Goal: Task Accomplishment & Management: Use online tool/utility

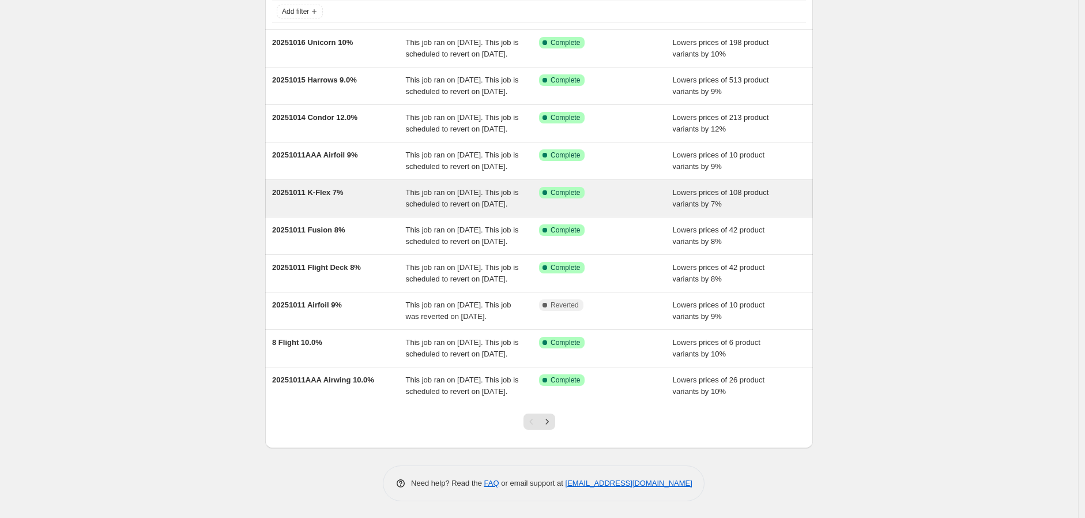
scroll to position [191, 0]
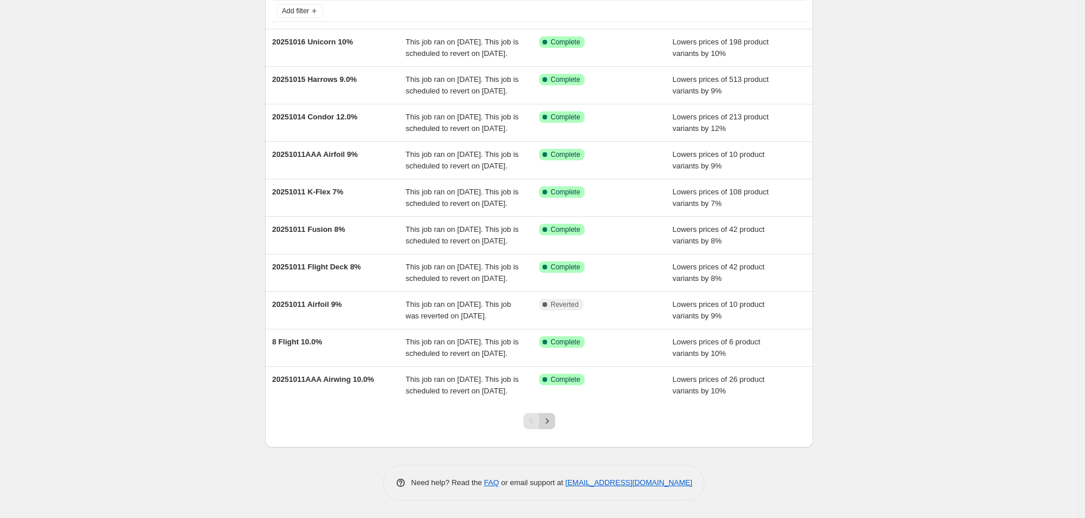
click at [547, 421] on icon "Next" at bounding box center [548, 421] width 12 height 12
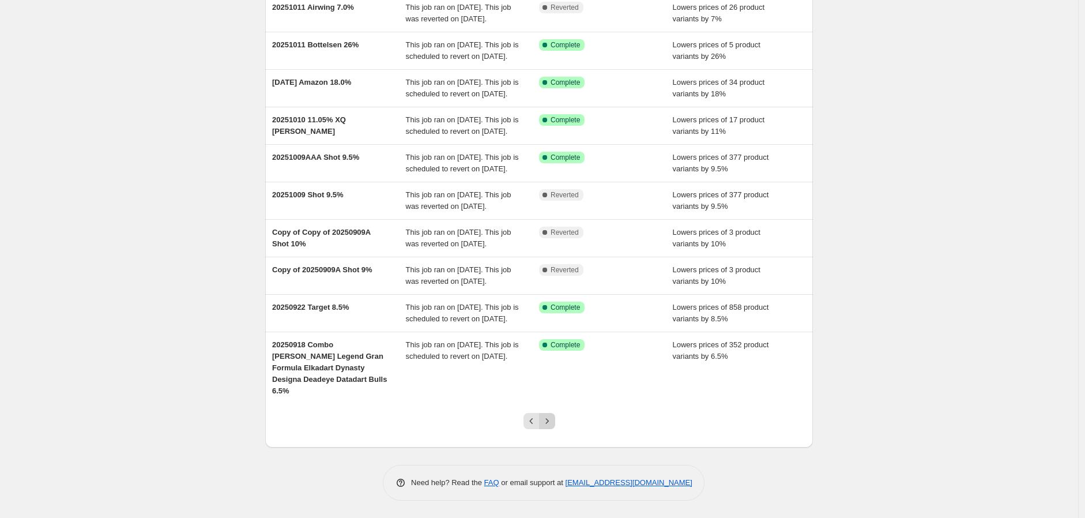
scroll to position [203, 0]
click at [546, 416] on icon "Next" at bounding box center [548, 421] width 12 height 12
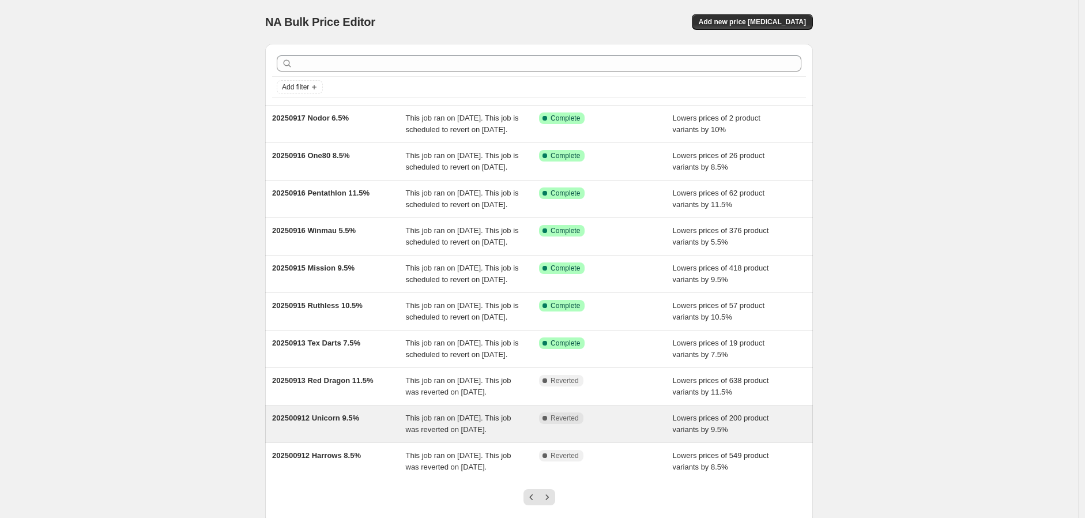
scroll to position [191, 0]
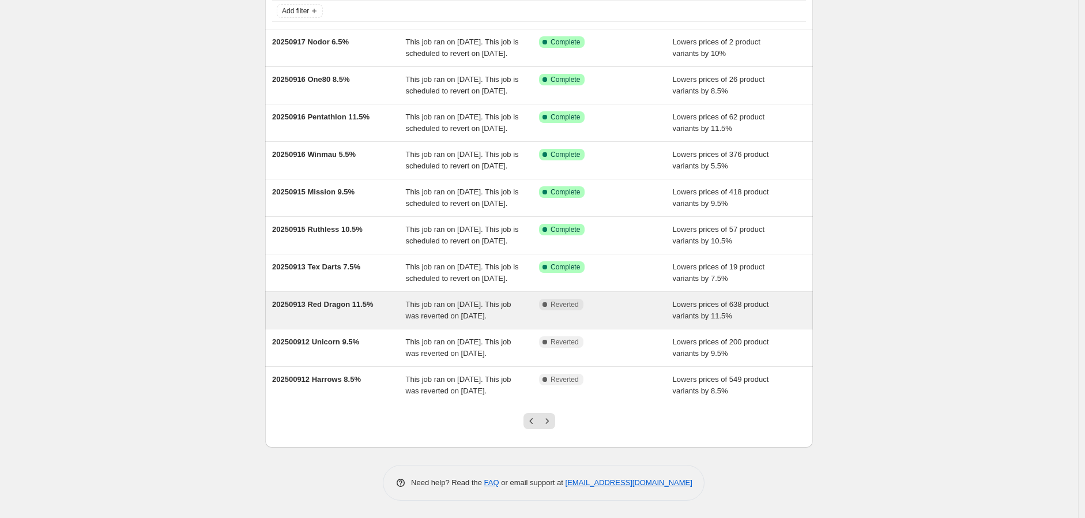
click at [353, 300] on span "20250913 Red Dragon 11.5%" at bounding box center [323, 304] width 102 height 9
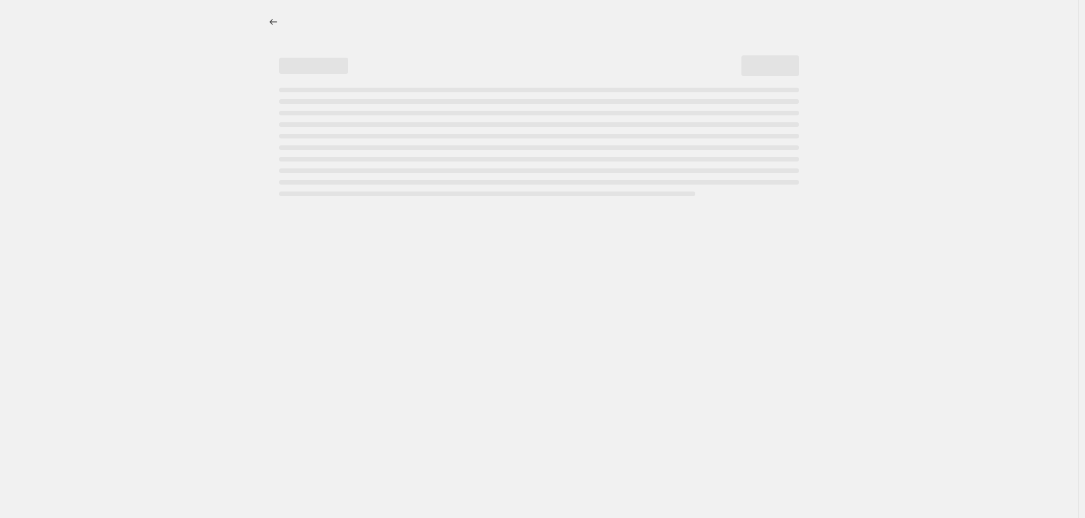
select select "percentage"
select select "no_change"
select select "vendor"
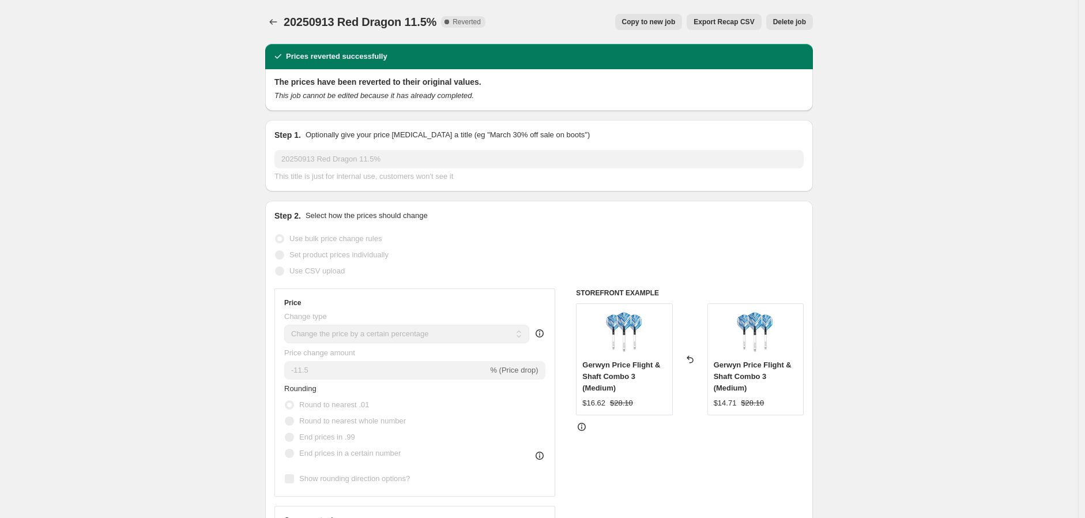
click at [660, 24] on span "Copy to new job" at bounding box center [649, 21] width 54 height 9
select select "percentage"
select select "no_change"
select select "vendor"
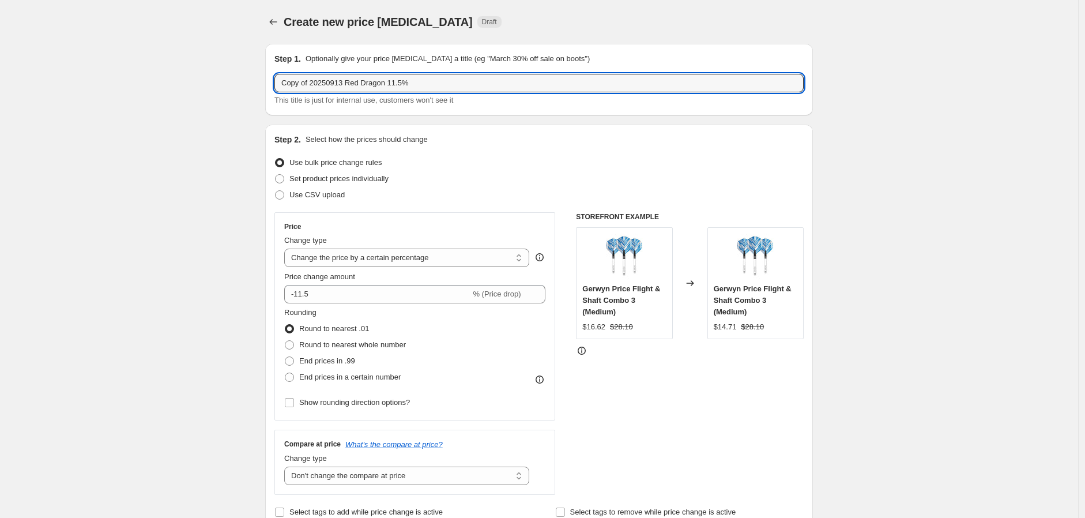
drag, startPoint x: 346, startPoint y: 84, endPoint x: 197, endPoint y: 98, distance: 149.4
drag, startPoint x: 364, startPoint y: 80, endPoint x: 374, endPoint y: 88, distance: 12.7
click at [374, 88] on input "20251016 Red Dragon 11.5%" at bounding box center [539, 83] width 529 height 18
type input "20251016 Red Dragon 12%"
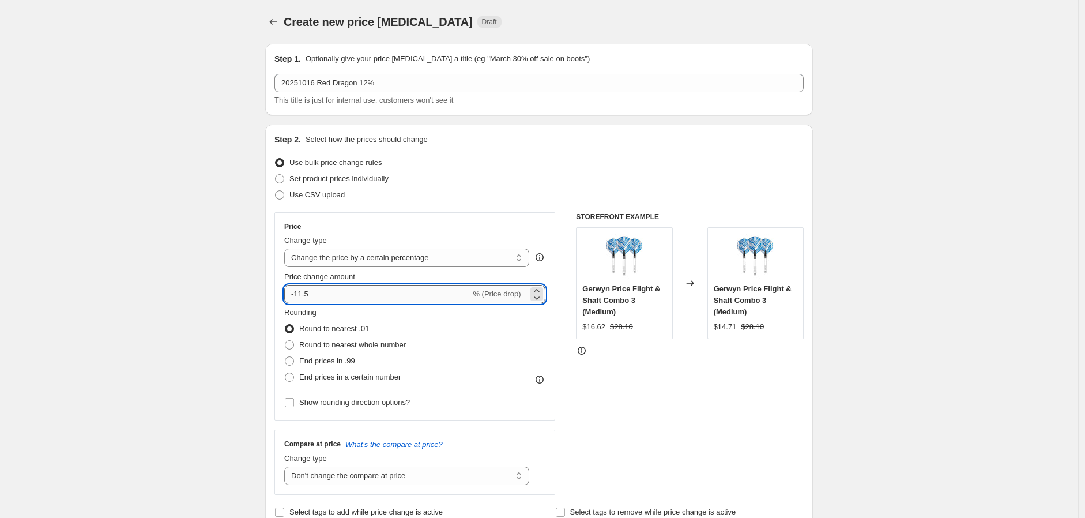
drag, startPoint x: 299, startPoint y: 291, endPoint x: 349, endPoint y: 295, distance: 50.9
click at [347, 295] on input "-11.5" at bounding box center [377, 294] width 186 height 18
type input "-12"
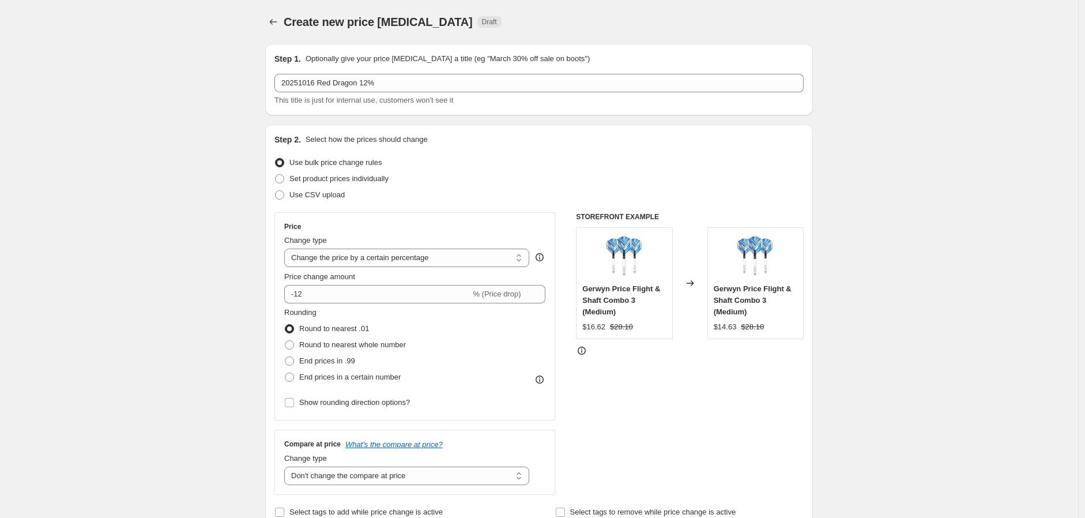
click at [489, 379] on div "Rounding Round to nearest .01 Round to nearest whole number End prices in .99 E…" at bounding box center [414, 346] width 261 height 78
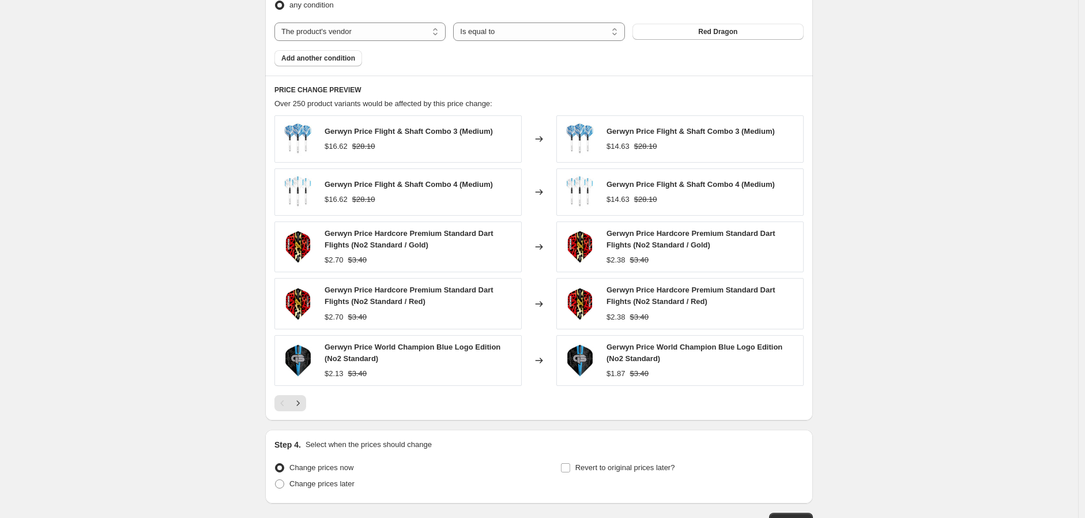
scroll to position [777, 0]
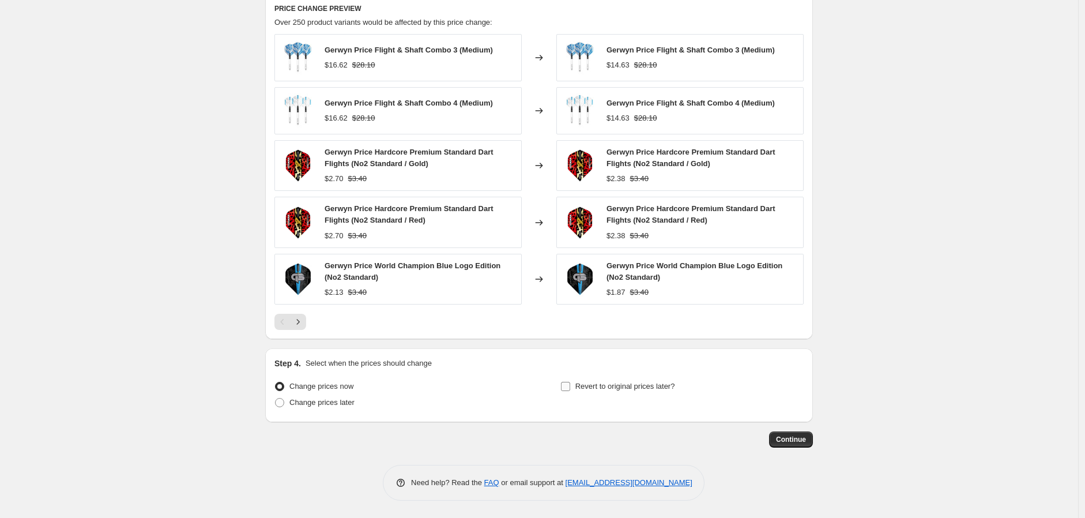
click at [570, 389] on input "Revert to original prices later?" at bounding box center [565, 386] width 9 height 9
checkbox input "true"
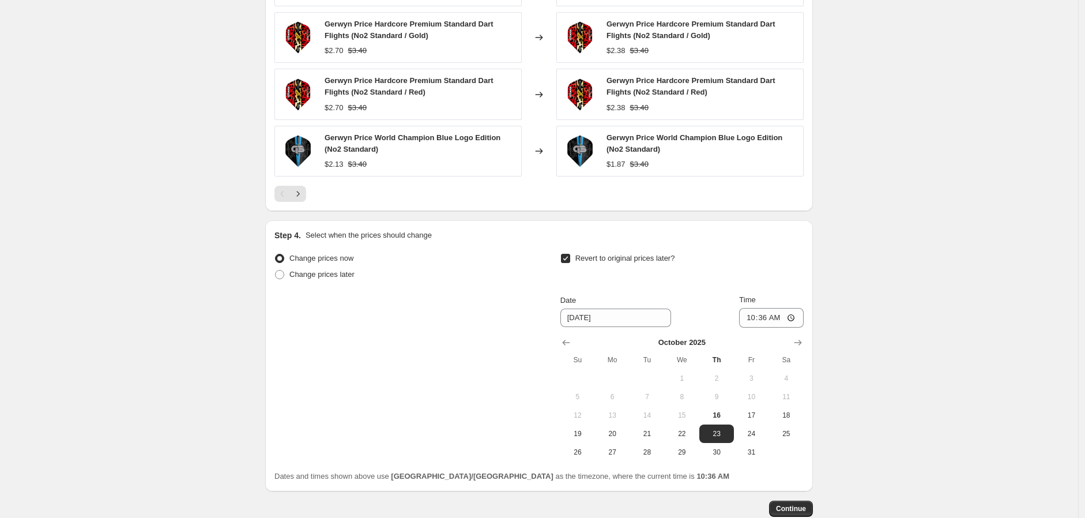
scroll to position [905, 0]
click at [802, 342] on icon "Show next month, November 2025" at bounding box center [798, 341] width 7 height 6
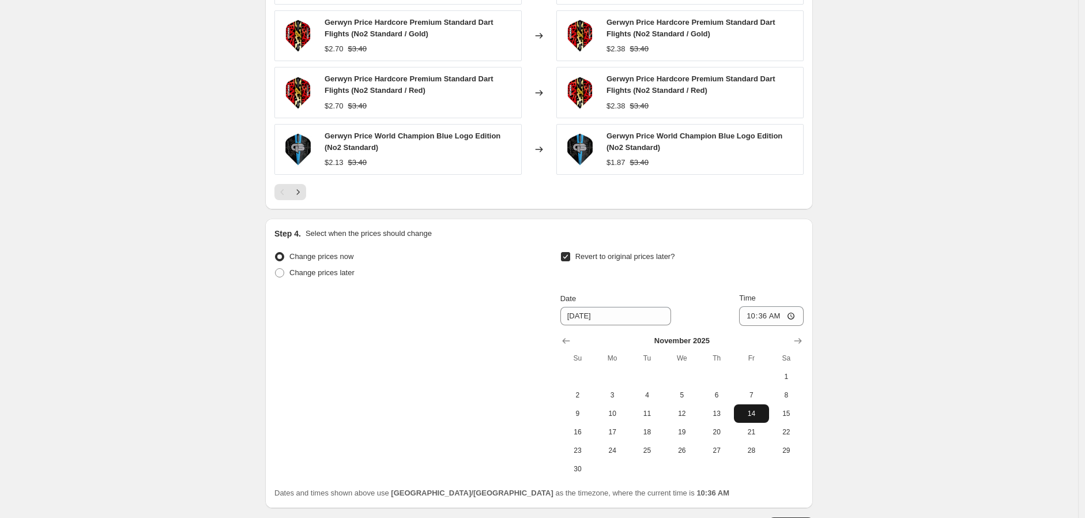
click at [750, 412] on span "14" at bounding box center [751, 413] width 25 height 9
type input "[DATE]"
click at [794, 318] on input "10:36" at bounding box center [771, 316] width 65 height 20
click at [795, 317] on input "11:36" at bounding box center [771, 316] width 65 height 20
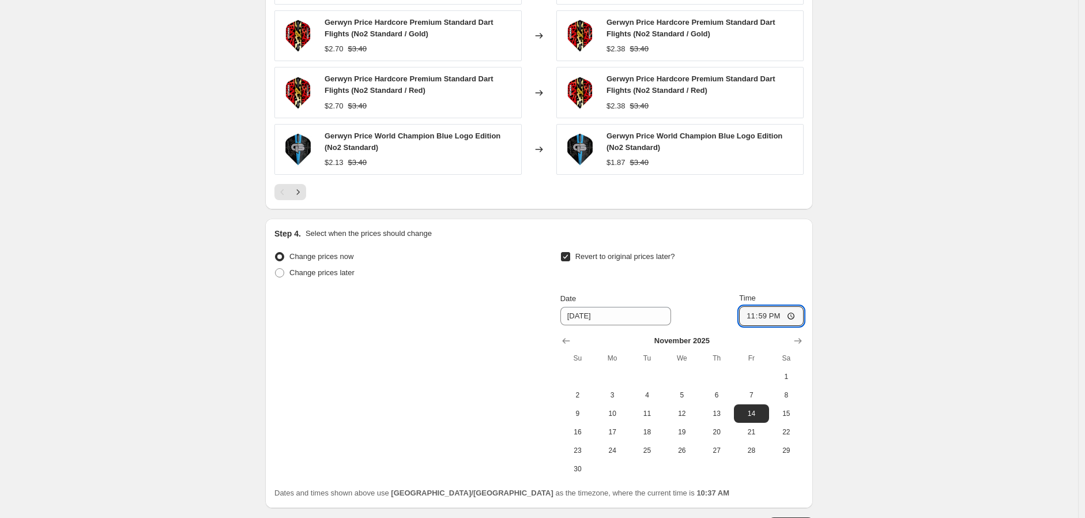
type input "23:59"
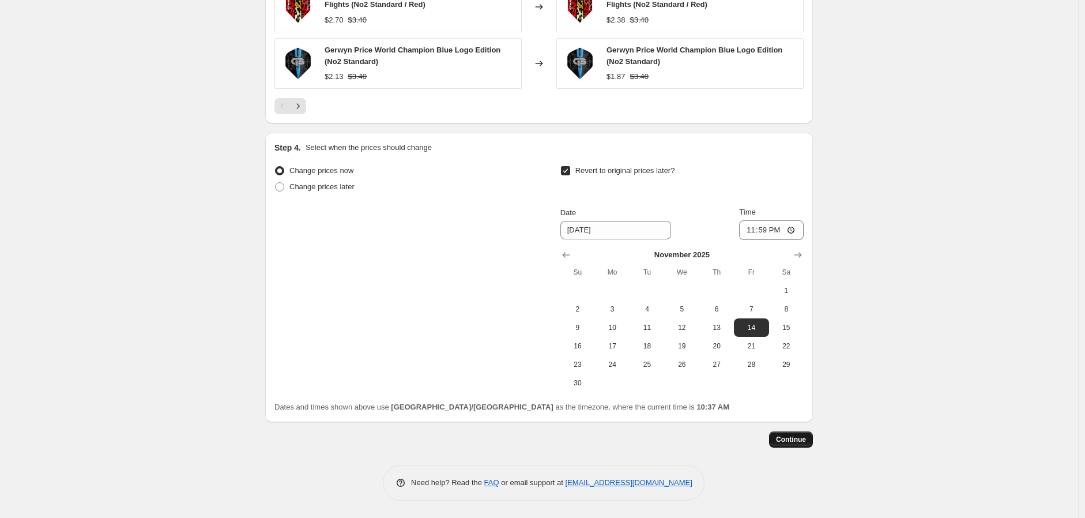
click at [793, 435] on span "Continue" at bounding box center [791, 439] width 30 height 9
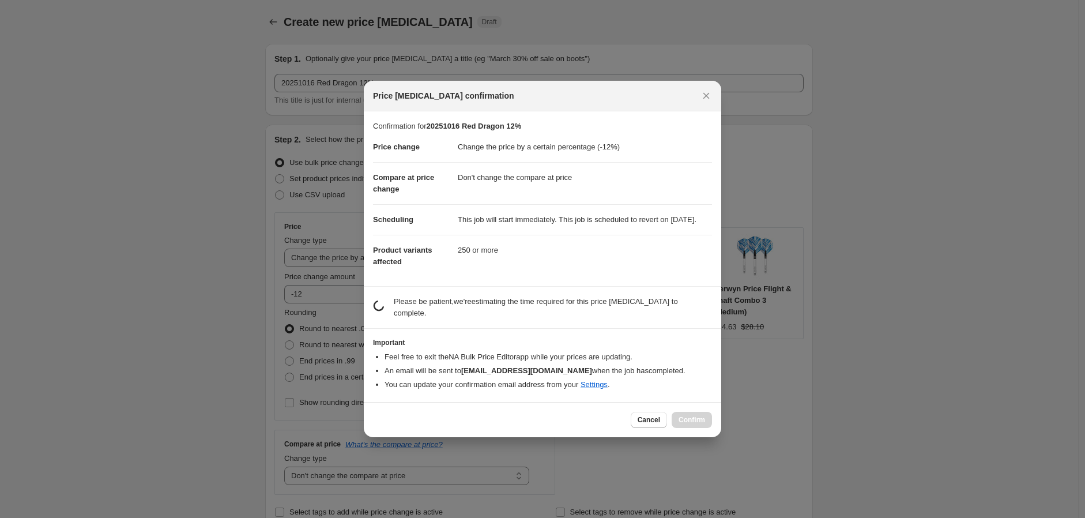
scroll to position [0, 0]
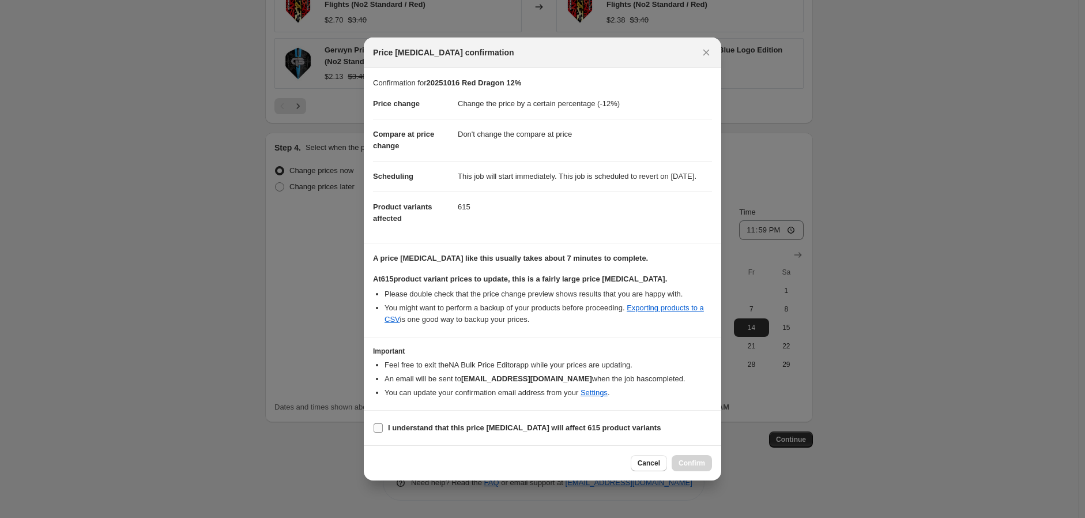
click at [377, 433] on input "I understand that this price [MEDICAL_DATA] will affect 615 product variants" at bounding box center [378, 427] width 9 height 9
checkbox input "true"
click at [695, 468] on span "Confirm" at bounding box center [692, 462] width 27 height 9
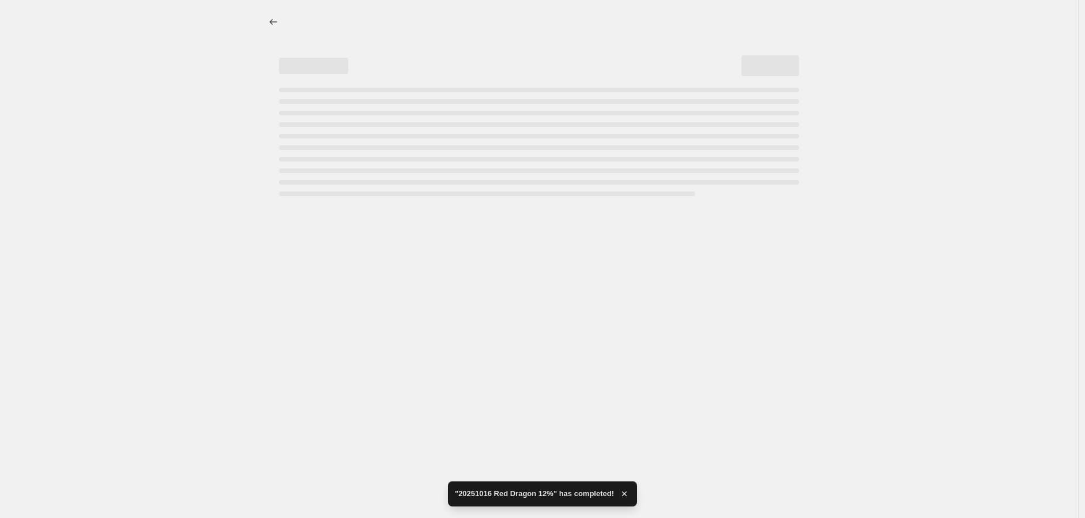
select select "percentage"
select select "no_change"
select select "vendor"
